Goal: Task Accomplishment & Management: Use online tool/utility

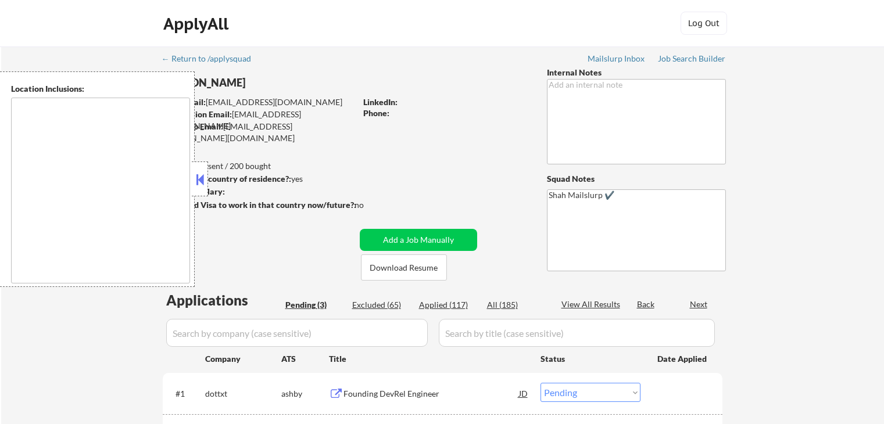
select select ""pending""
type textarea "[GEOGRAPHIC_DATA], [GEOGRAPHIC_DATA] [GEOGRAPHIC_DATA], [GEOGRAPHIC_DATA] [GEOG…"
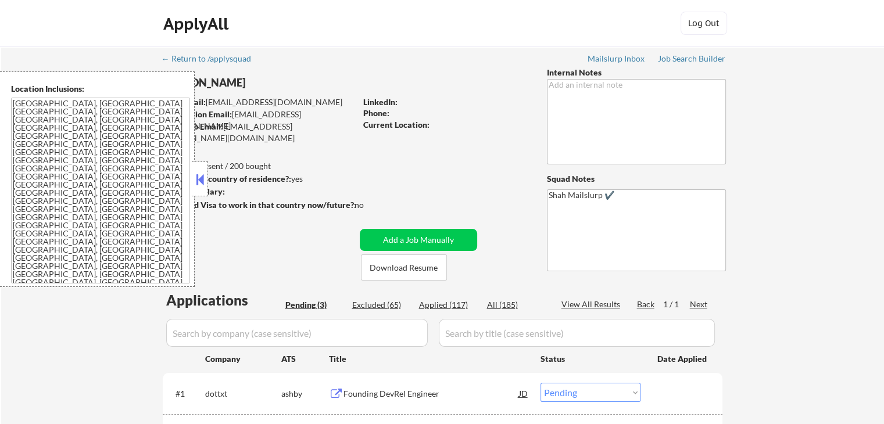
click at [204, 177] on button at bounding box center [200, 179] width 13 height 17
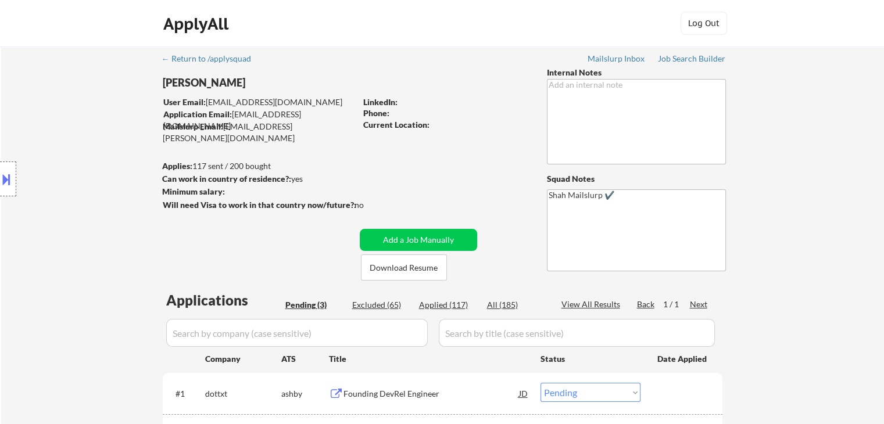
click at [91, 136] on div "Location Inclusions: [GEOGRAPHIC_DATA], [GEOGRAPHIC_DATA] [GEOGRAPHIC_DATA], [G…" at bounding box center [104, 180] width 208 height 216
click at [85, 135] on div "Location Inclusions: [GEOGRAPHIC_DATA], [GEOGRAPHIC_DATA] [GEOGRAPHIC_DATA], [G…" at bounding box center [104, 180] width 208 height 216
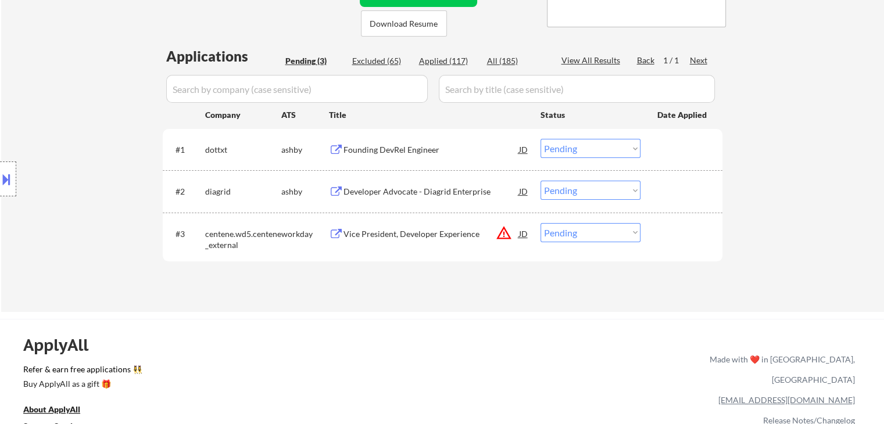
scroll to position [291, 0]
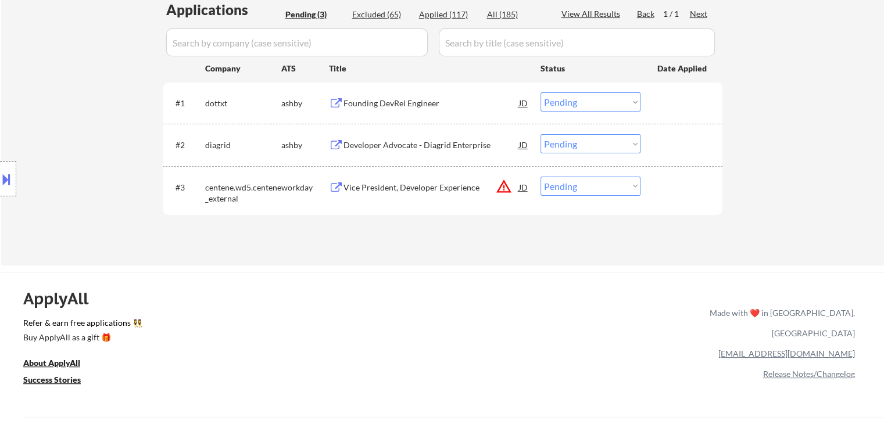
click at [90, 131] on div "Location Inclusions: [GEOGRAPHIC_DATA], [GEOGRAPHIC_DATA] [GEOGRAPHIC_DATA], [G…" at bounding box center [104, 180] width 208 height 216
click at [101, 119] on div "Location Inclusions: [GEOGRAPHIC_DATA], [GEOGRAPHIC_DATA] [GEOGRAPHIC_DATA], [G…" at bounding box center [104, 180] width 208 height 216
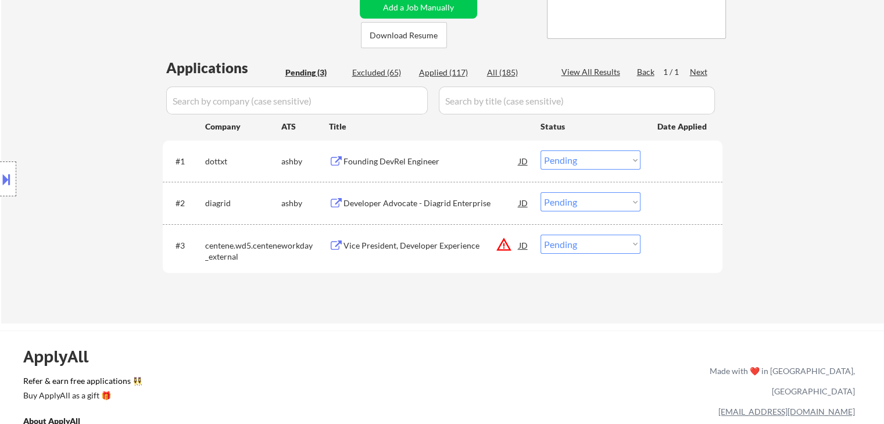
click at [102, 119] on div "Location Inclusions: [GEOGRAPHIC_DATA], [GEOGRAPHIC_DATA] [GEOGRAPHIC_DATA], [G…" at bounding box center [104, 180] width 208 height 216
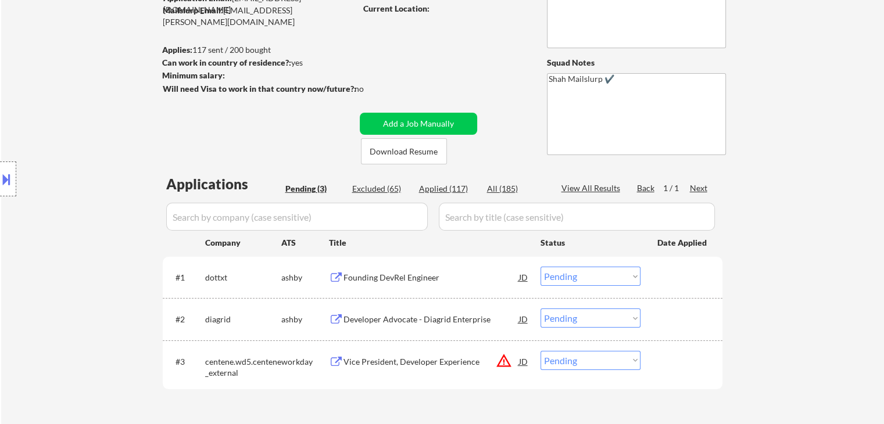
click at [102, 119] on div "Location Inclusions: [GEOGRAPHIC_DATA], [GEOGRAPHIC_DATA] [GEOGRAPHIC_DATA], [G…" at bounding box center [104, 180] width 208 height 216
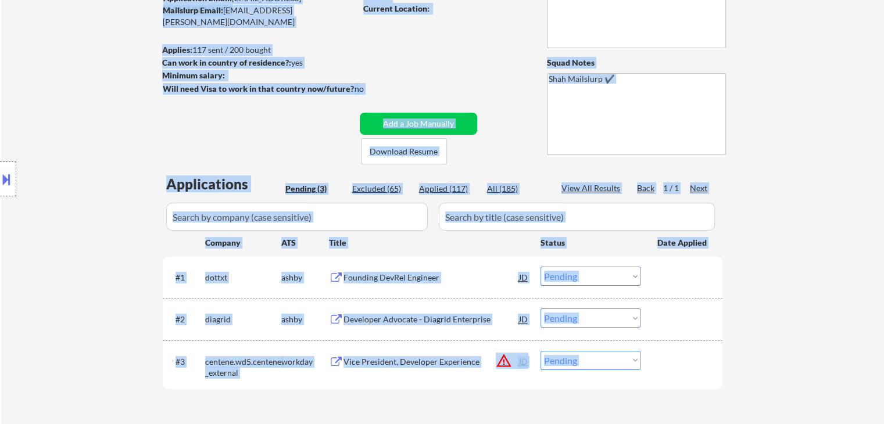
drag, startPoint x: 107, startPoint y: 182, endPoint x: 828, endPoint y: 172, distance: 721.1
click at [827, 172] on body "← Return to /applysquad Mailslurp Inbox Job Search Builder [PERSON_NAME] User E…" at bounding box center [442, 96] width 884 height 424
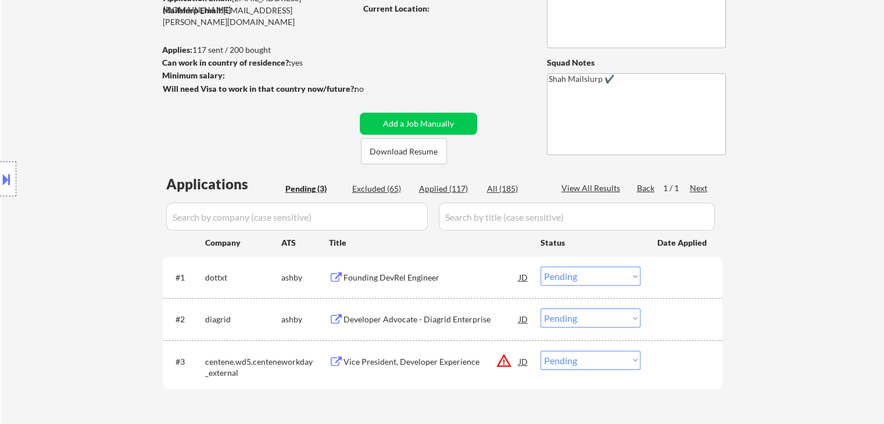
click at [834, 180] on div "← Return to /applysquad Mailslurp Inbox Job Search Builder [PERSON_NAME] User E…" at bounding box center [442, 185] width 883 height 510
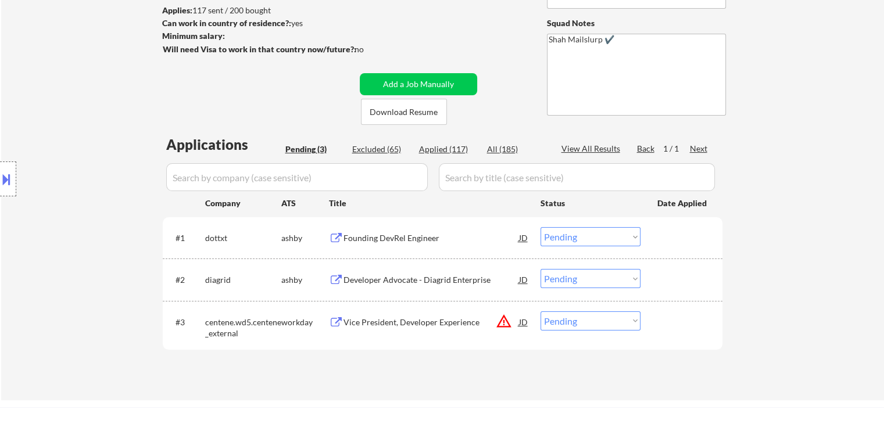
scroll to position [174, 0]
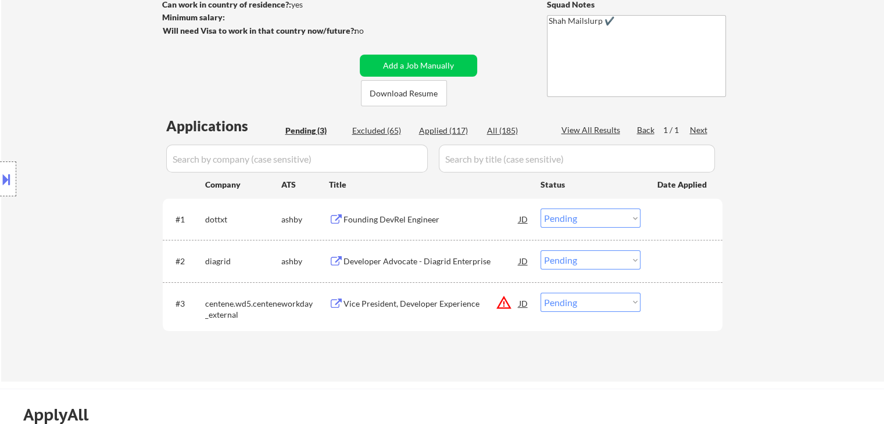
click at [380, 220] on div "Founding DevRel Engineer" at bounding box center [432, 220] width 176 height 12
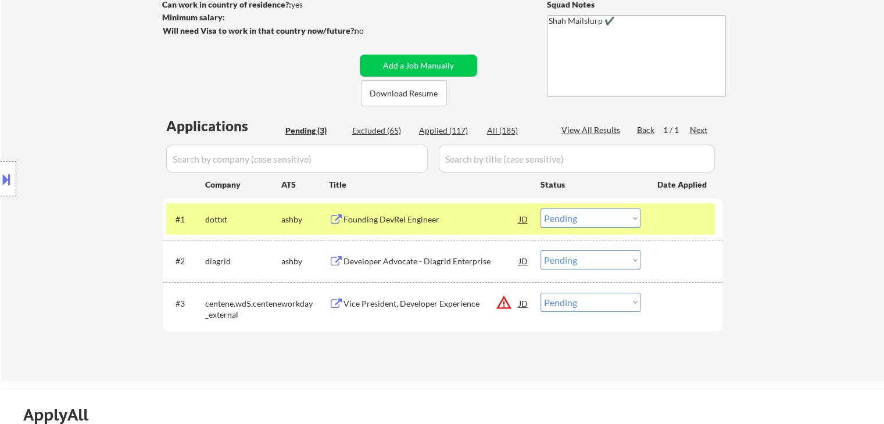
click at [123, 208] on div "Location Inclusions: [GEOGRAPHIC_DATA], [GEOGRAPHIC_DATA] [GEOGRAPHIC_DATA], [G…" at bounding box center [104, 180] width 208 height 216
click at [416, 263] on div "Developer Advocate - Diagrid Enterprise" at bounding box center [432, 262] width 176 height 12
